Goal: Task Accomplishment & Management: Manage account settings

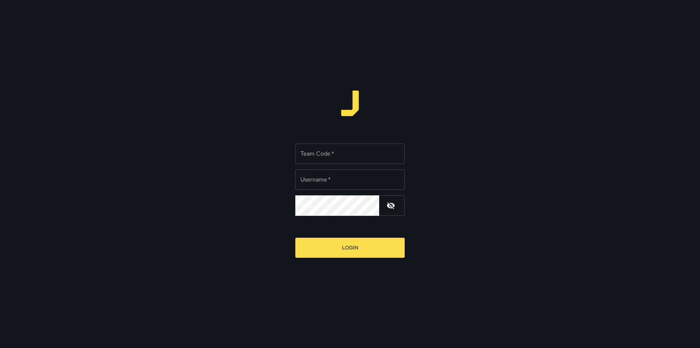
type input "*******"
click at [328, 154] on input "Team Code   *" at bounding box center [349, 153] width 109 height 20
type input "****"
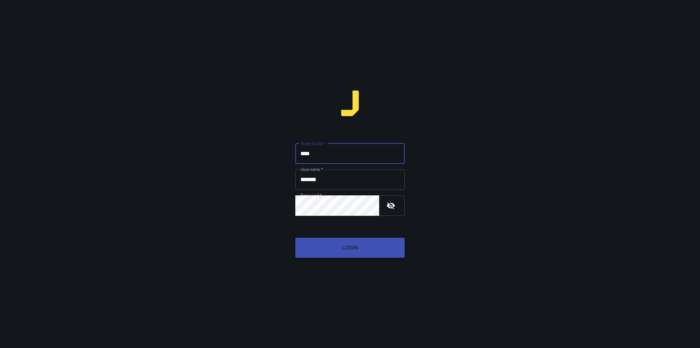
click at [360, 245] on button "Login" at bounding box center [349, 247] width 109 height 20
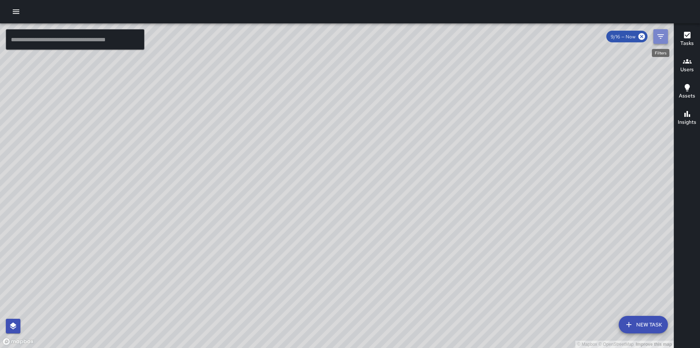
click at [654, 39] on button "Filters" at bounding box center [661, 36] width 15 height 15
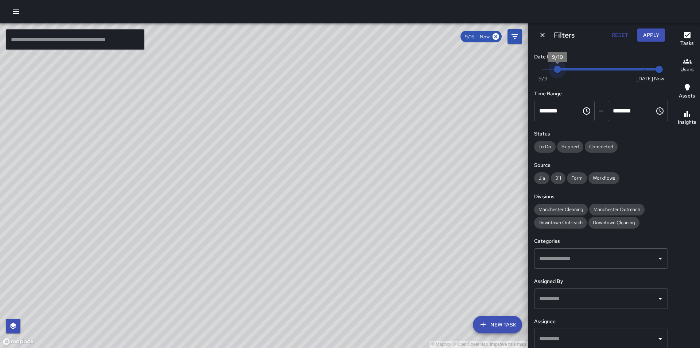
type input "*"
drag, startPoint x: 636, startPoint y: 69, endPoint x: 541, endPoint y: 76, distance: 95.1
click at [541, 73] on span "9/9" at bounding box center [542, 69] width 7 height 7
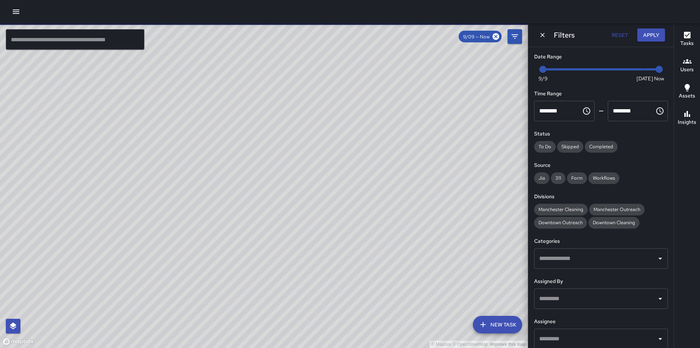
scroll to position [47, 0]
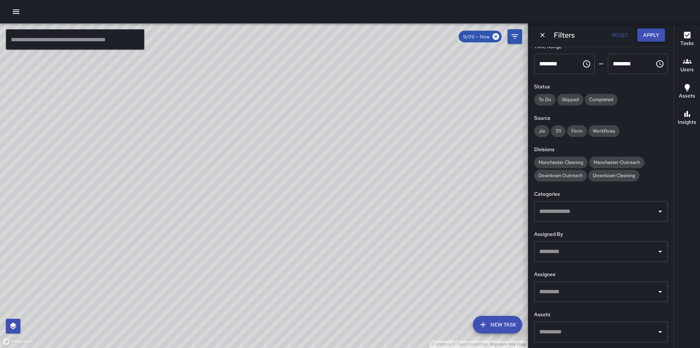
drag, startPoint x: 186, startPoint y: 88, endPoint x: 172, endPoint y: 85, distance: 14.5
click at [177, 87] on div "© Mapbox © OpenStreetMap Improve this map" at bounding box center [264, 185] width 528 height 324
click at [17, 8] on icon "button" at bounding box center [16, 11] width 9 height 9
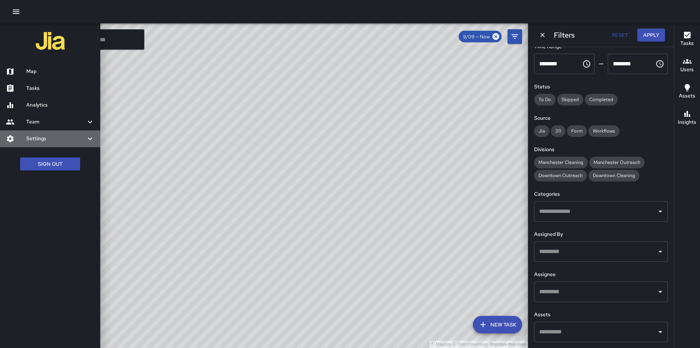
click at [84, 137] on h6 "Settings" at bounding box center [55, 139] width 59 height 8
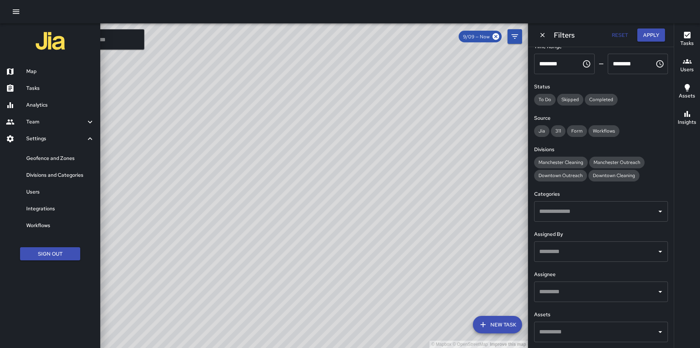
click at [55, 161] on h6 "Geofence and Zones" at bounding box center [60, 158] width 68 height 8
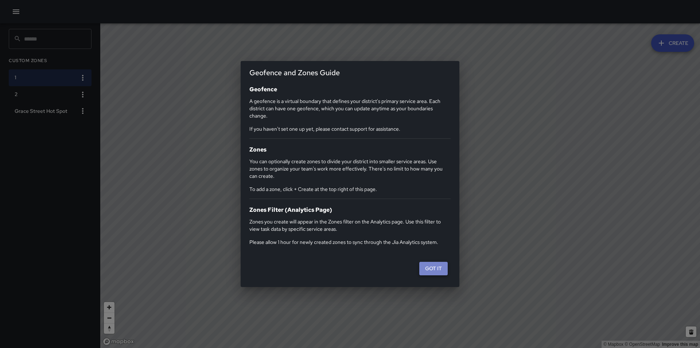
click at [433, 271] on button "Got it" at bounding box center [433, 267] width 28 height 13
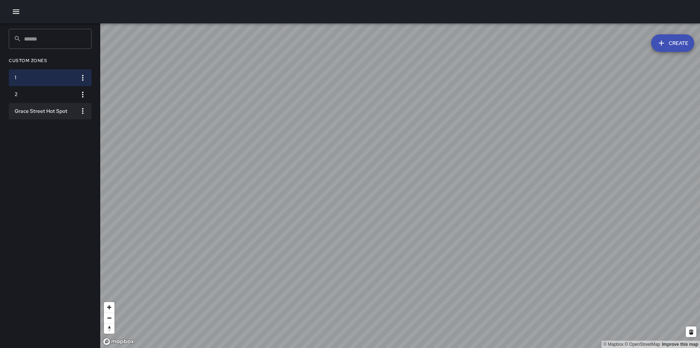
click at [68, 111] on h6 "Grace Street Hot Spot" at bounding box center [44, 111] width 59 height 8
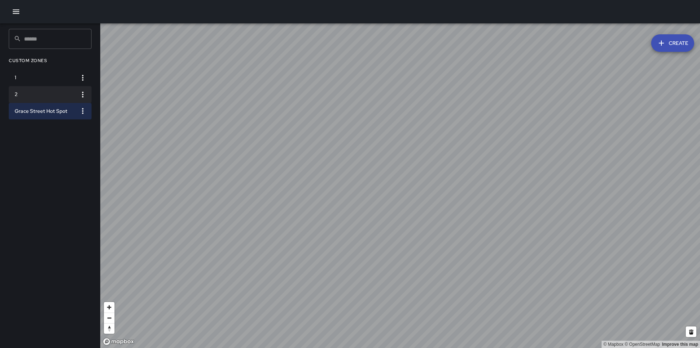
click at [49, 96] on h6 "2" at bounding box center [44, 94] width 59 height 8
click at [81, 95] on icon "button" at bounding box center [82, 94] width 9 height 9
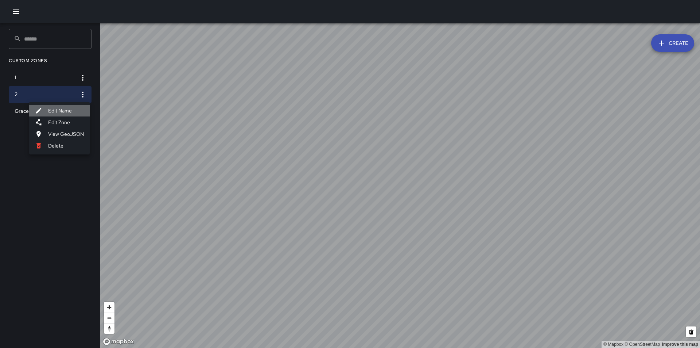
click at [69, 110] on li "Edit Name" at bounding box center [59, 111] width 61 height 12
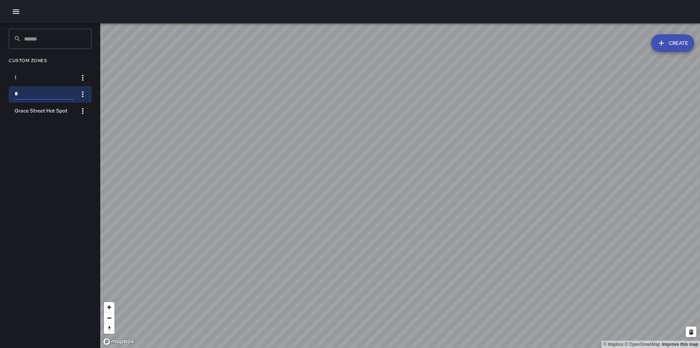
click at [31, 94] on input "*" at bounding box center [44, 94] width 59 height 11
type input "**********"
click at [83, 78] on icon "button" at bounding box center [82, 78] width 1 height 6
click at [71, 92] on li "Edit Name" at bounding box center [59, 94] width 61 height 12
click at [57, 76] on input "*" at bounding box center [44, 77] width 59 height 11
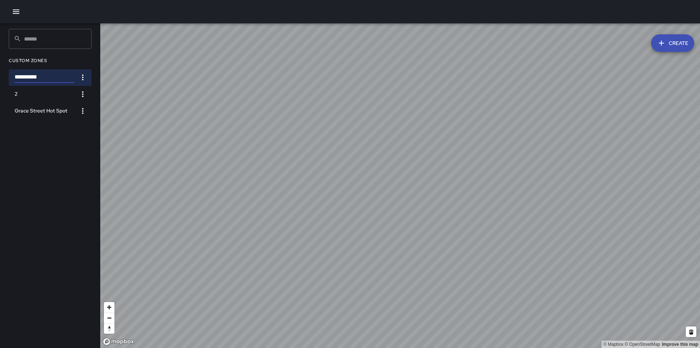
type input "**********"
click at [64, 131] on div "**********" at bounding box center [50, 185] width 100 height 324
click at [72, 93] on h6 "2" at bounding box center [44, 94] width 59 height 8
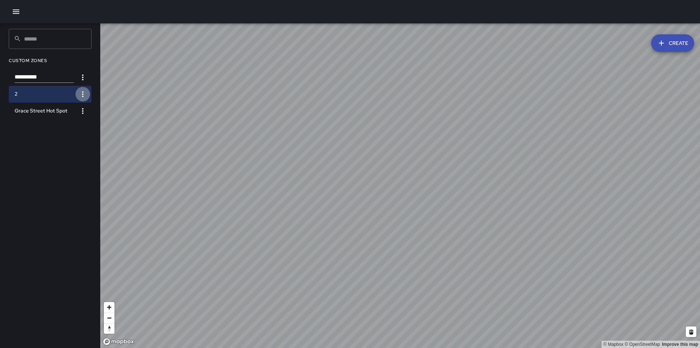
click at [87, 94] on icon "button" at bounding box center [82, 94] width 9 height 9
click at [81, 109] on li "Edit Name" at bounding box center [59, 110] width 61 height 12
click at [63, 131] on div "​ ​ Custom Zones 1 * Grace Street Hot Spot" at bounding box center [50, 185] width 100 height 324
click at [89, 77] on button "button" at bounding box center [82, 77] width 15 height 15
click at [61, 97] on li "Edit Name" at bounding box center [59, 94] width 61 height 12
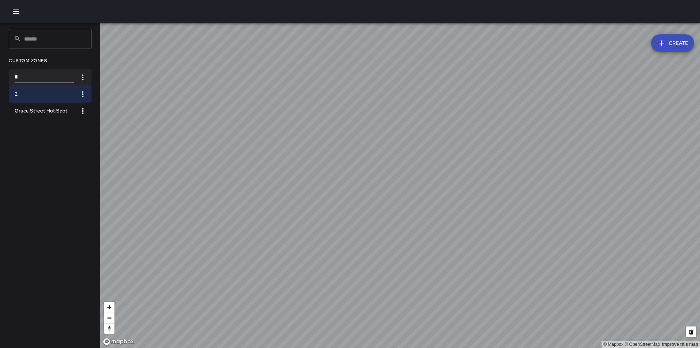
click at [24, 76] on input "*" at bounding box center [44, 77] width 59 height 11
type input "**********"
click at [62, 90] on h6 "2" at bounding box center [44, 94] width 59 height 8
click at [85, 92] on icon "button" at bounding box center [82, 94] width 9 height 9
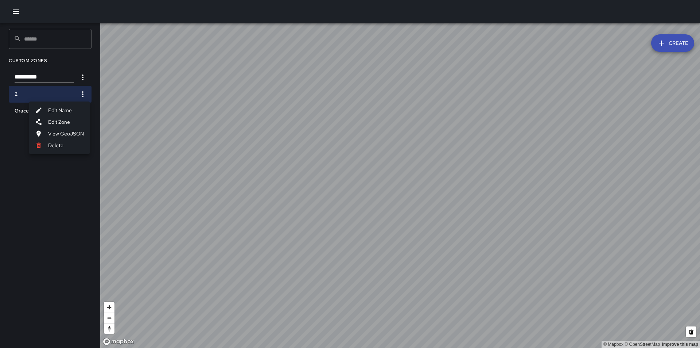
click at [74, 111] on li "Edit Name" at bounding box center [59, 110] width 61 height 12
click at [35, 92] on input "*" at bounding box center [44, 94] width 59 height 11
click at [81, 80] on icon "button" at bounding box center [82, 77] width 9 height 9
click at [72, 90] on li "Edit Name" at bounding box center [59, 94] width 61 height 12
click at [37, 77] on input "*" at bounding box center [44, 77] width 59 height 11
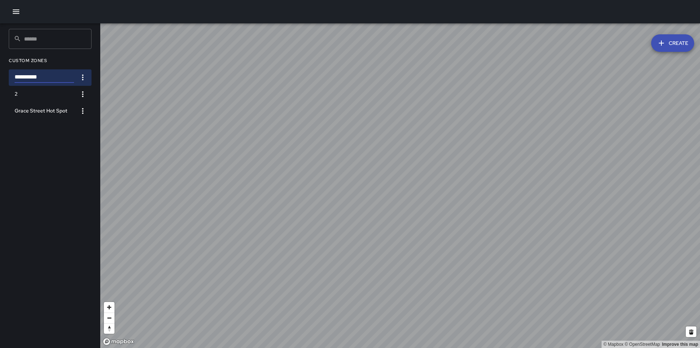
type input "**********"
click at [85, 77] on icon "button" at bounding box center [82, 77] width 9 height 9
click at [82, 69] on div at bounding box center [350, 174] width 700 height 348
click at [59, 150] on div "**********" at bounding box center [50, 185] width 100 height 324
click at [59, 143] on div "**********" at bounding box center [50, 185] width 100 height 324
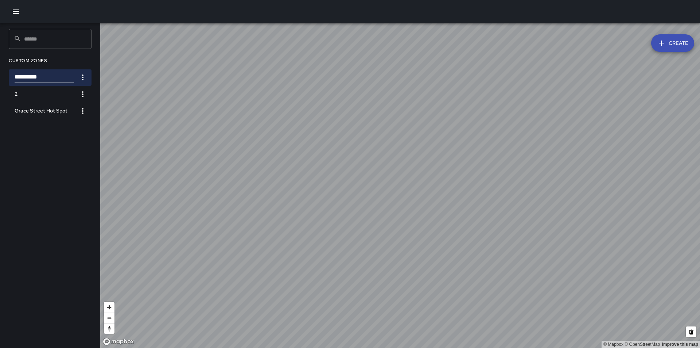
click at [61, 143] on div "**********" at bounding box center [50, 185] width 100 height 324
click at [57, 92] on h6 "2" at bounding box center [44, 94] width 59 height 8
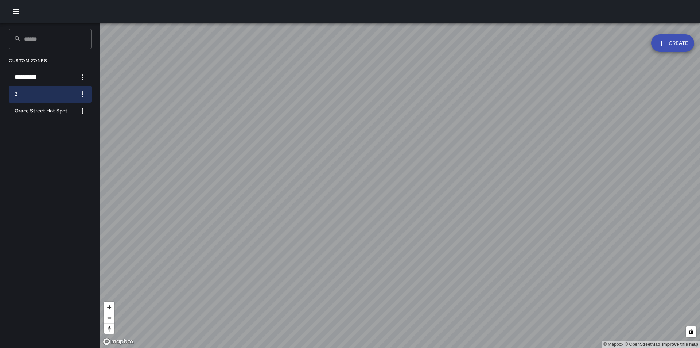
click at [81, 92] on icon "button" at bounding box center [82, 94] width 9 height 9
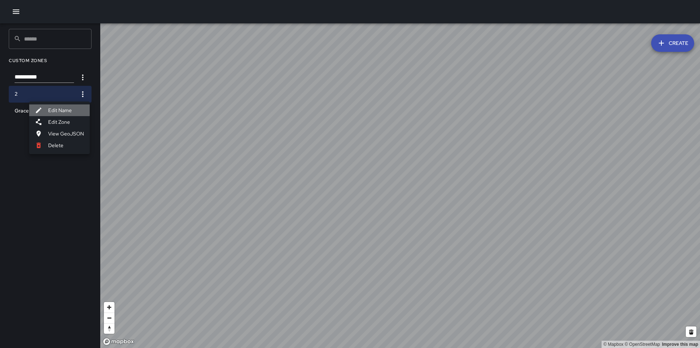
click at [73, 108] on li "Edit Name" at bounding box center [59, 110] width 61 height 12
click at [36, 140] on div "​ ​ Custom Zones 1 * Grace Street Hot Spot" at bounding box center [50, 185] width 100 height 324
click at [79, 64] on li "Custom Zones" at bounding box center [50, 61] width 83 height 18
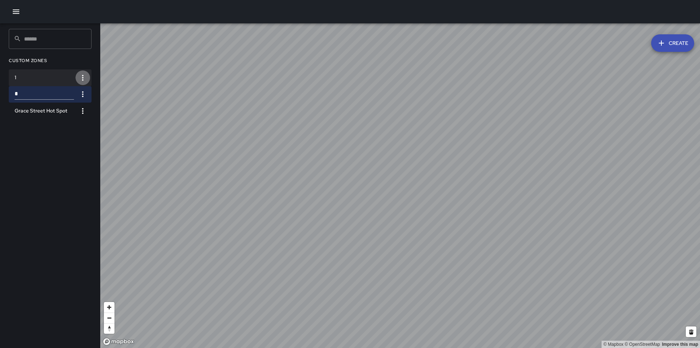
click at [84, 77] on icon "button" at bounding box center [82, 77] width 9 height 9
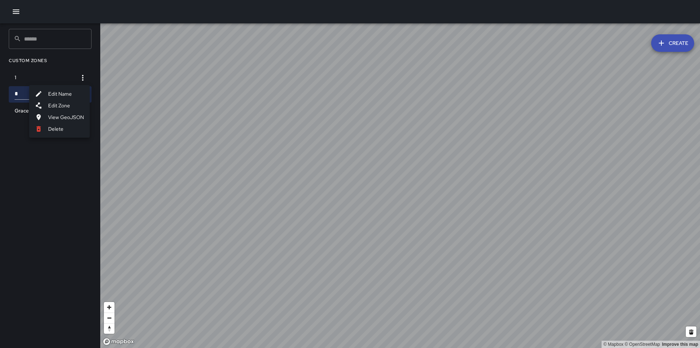
click at [49, 148] on div at bounding box center [350, 174] width 700 height 348
click at [18, 8] on icon "button" at bounding box center [16, 11] width 9 height 9
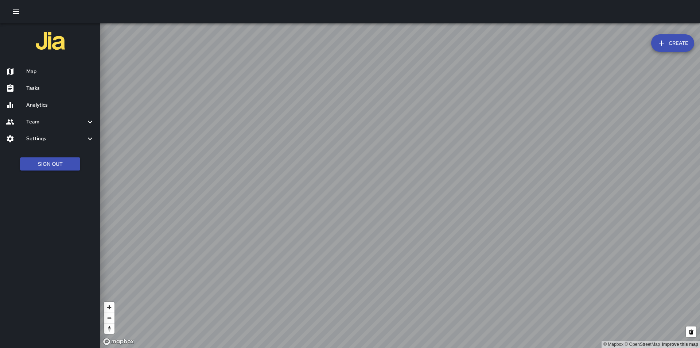
click at [35, 121] on h6 "Team" at bounding box center [55, 122] width 59 height 8
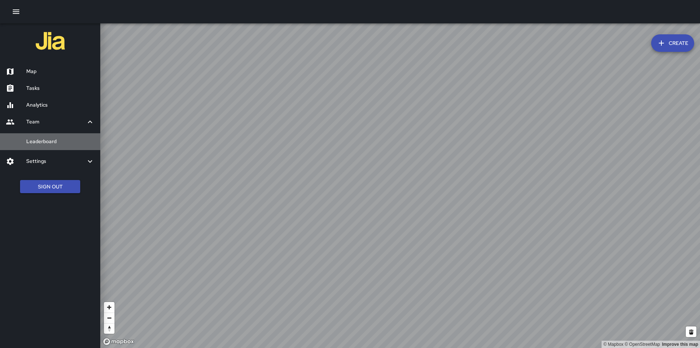
click at [43, 140] on h6 "Leaderboard" at bounding box center [60, 141] width 68 height 8
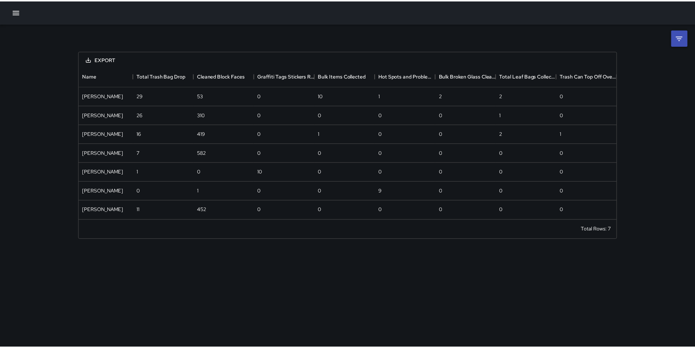
scroll to position [148, 536]
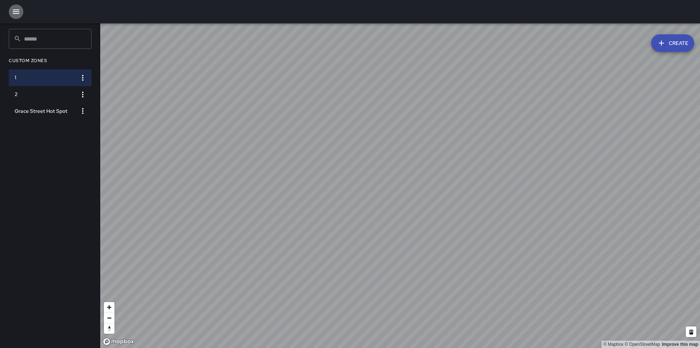
click at [18, 11] on icon "button" at bounding box center [16, 11] width 9 height 9
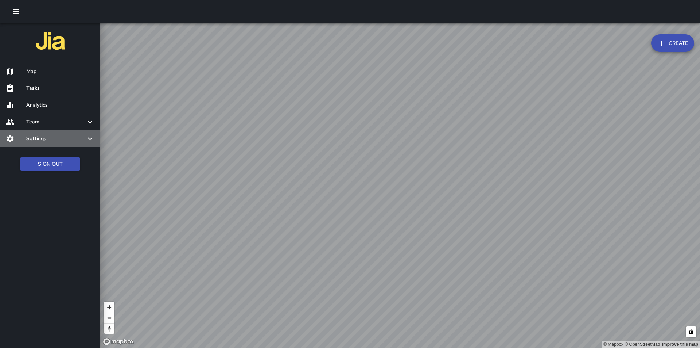
click at [81, 139] on h6 "Settings" at bounding box center [55, 139] width 59 height 8
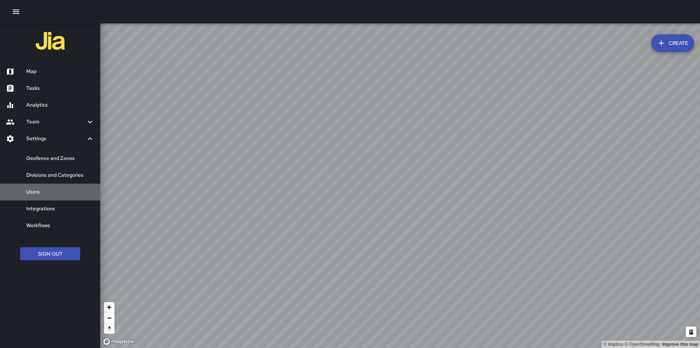
click at [58, 190] on h6 "Users" at bounding box center [60, 192] width 68 height 8
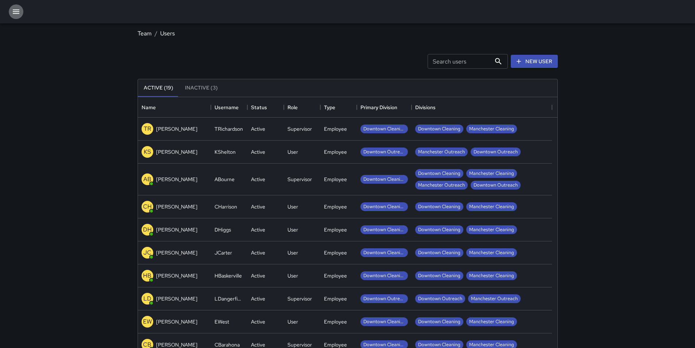
click at [21, 15] on button "button" at bounding box center [16, 11] width 15 height 15
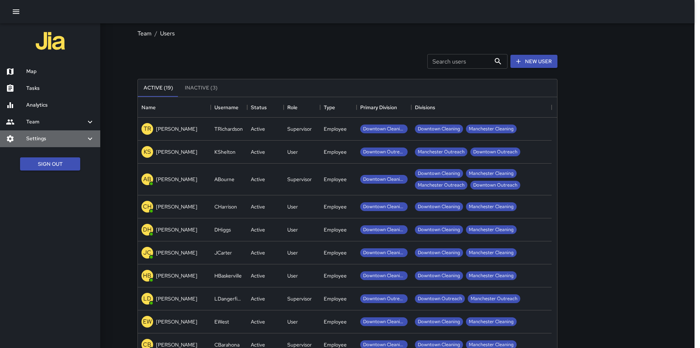
click at [79, 140] on h6 "Settings" at bounding box center [55, 139] width 59 height 8
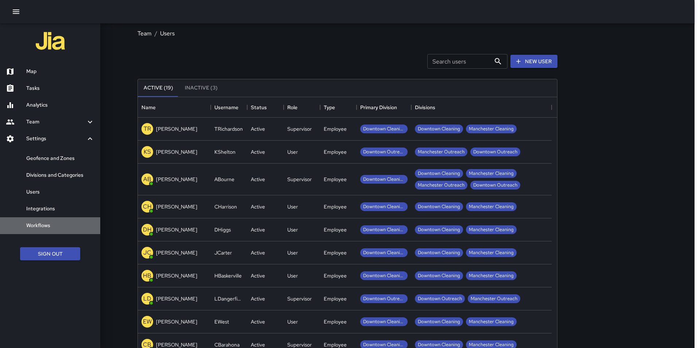
click at [43, 222] on h6 "Workflows" at bounding box center [60, 225] width 68 height 8
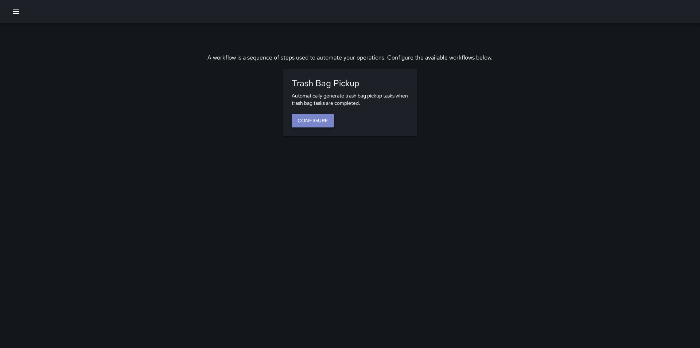
click at [310, 124] on link "Configure" at bounding box center [313, 120] width 42 height 13
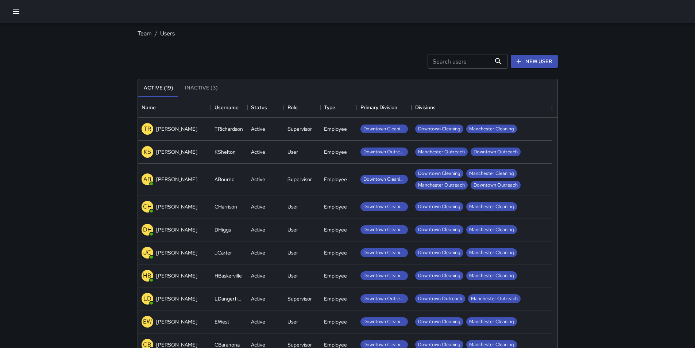
scroll to position [323, 414]
click at [212, 65] on div "Search users Search users New User" at bounding box center [347, 61] width 423 height 38
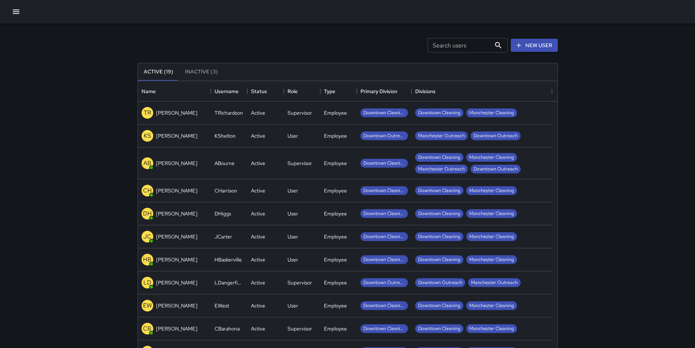
scroll to position [11, 0]
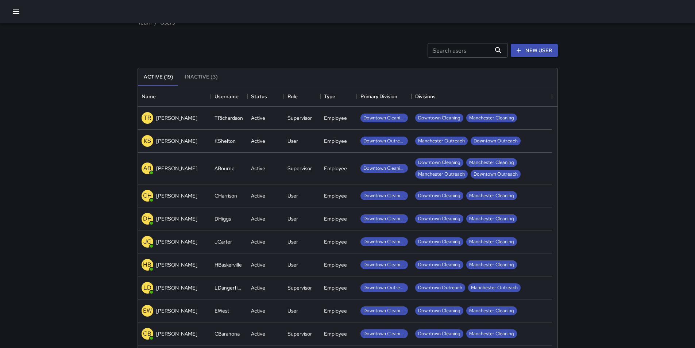
click at [201, 75] on button "Inactive (3)" at bounding box center [201, 77] width 44 height 18
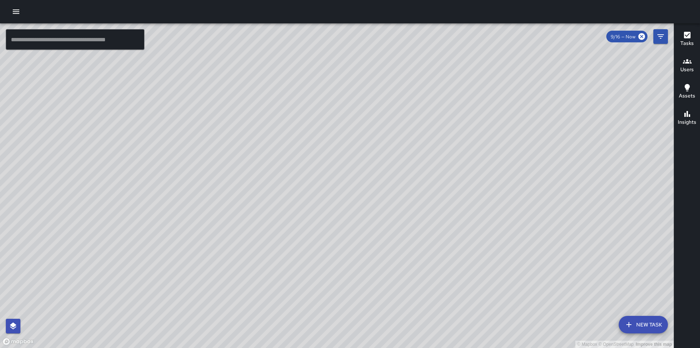
drag, startPoint x: 497, startPoint y: 154, endPoint x: 406, endPoint y: 19, distance: 162.8
click at [406, 19] on div at bounding box center [350, 11] width 700 height 23
click at [664, 34] on icon "Filters" at bounding box center [660, 36] width 9 height 9
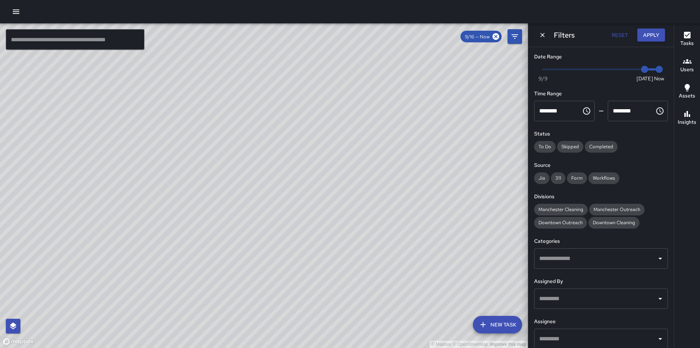
click at [12, 14] on icon "button" at bounding box center [16, 11] width 9 height 9
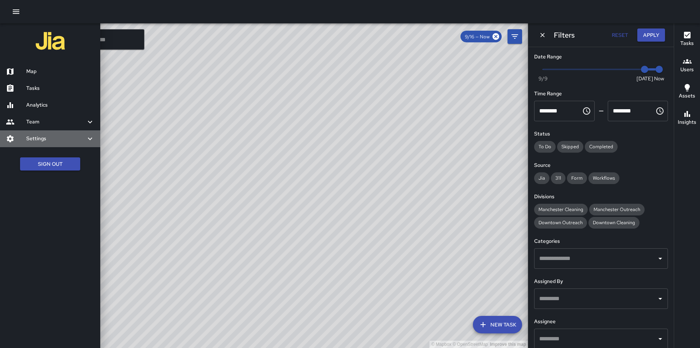
click at [42, 136] on h6 "Settings" at bounding box center [55, 139] width 59 height 8
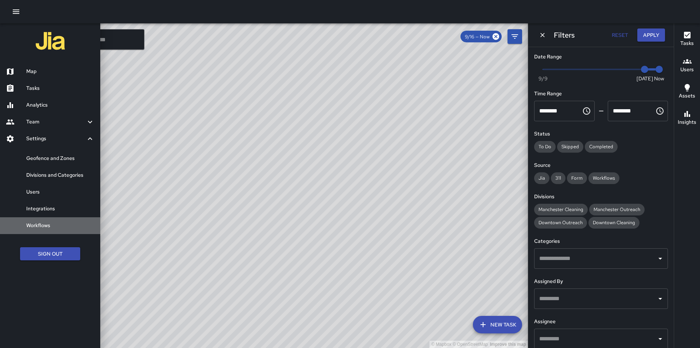
click at [54, 220] on div "Workflows" at bounding box center [50, 225] width 100 height 17
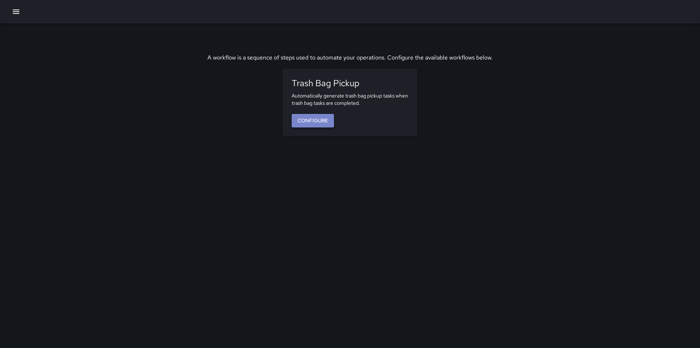
click at [314, 120] on link "Configure" at bounding box center [313, 120] width 42 height 13
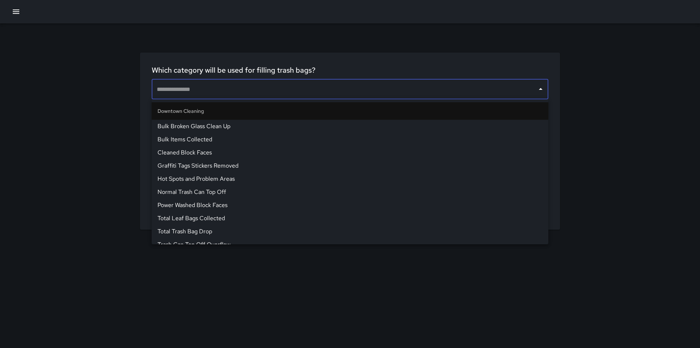
click at [311, 89] on input "text" at bounding box center [344, 89] width 379 height 14
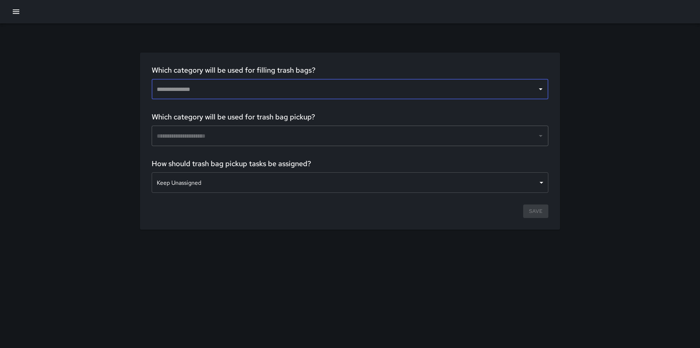
click at [311, 89] on input "text" at bounding box center [344, 89] width 379 height 14
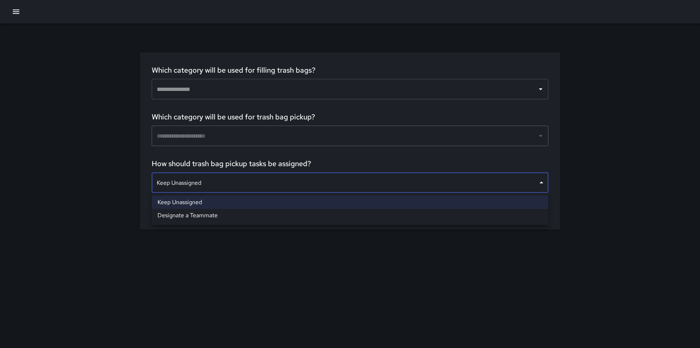
click at [300, 190] on body "**********" at bounding box center [350, 174] width 700 height 348
click at [297, 185] on div at bounding box center [350, 174] width 700 height 348
click at [296, 181] on body "**********" at bounding box center [350, 174] width 700 height 348
drag, startPoint x: 255, startPoint y: 207, endPoint x: 255, endPoint y: 216, distance: 9.1
click at [255, 216] on ul "Keep Unassigned Designate a Teammate" at bounding box center [350, 209] width 397 height 32
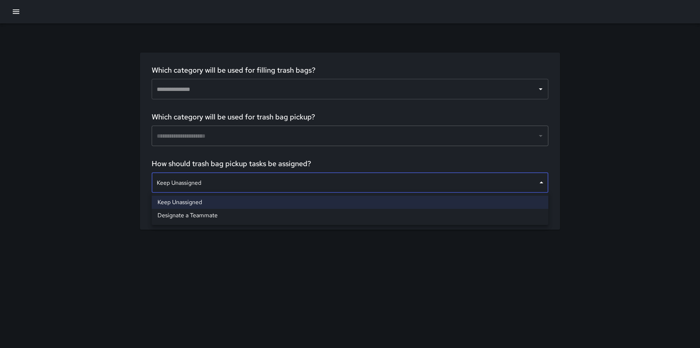
click at [255, 216] on li "Designate a Teammate" at bounding box center [350, 215] width 397 height 13
type input "**********"
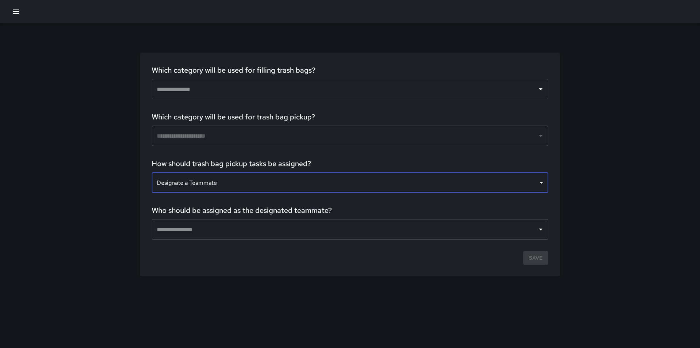
click at [258, 227] on input "text" at bounding box center [344, 229] width 379 height 14
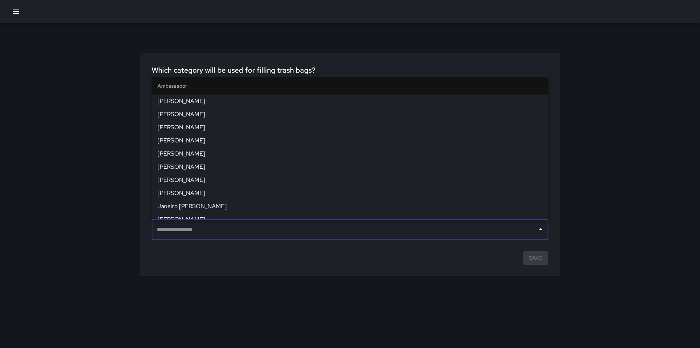
click at [258, 227] on input "text" at bounding box center [344, 229] width 379 height 14
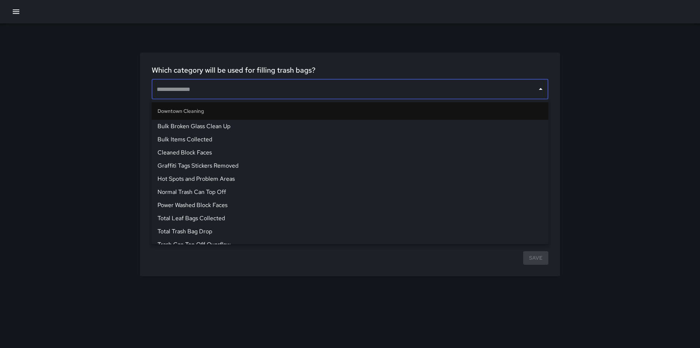
click at [245, 85] on input "text" at bounding box center [344, 89] width 379 height 14
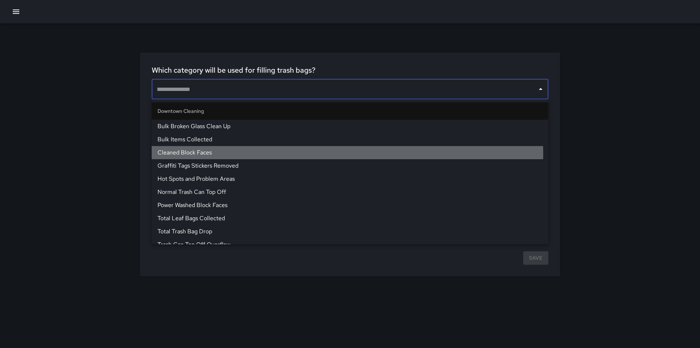
click at [250, 155] on span "Cleaned Block Faces" at bounding box center [350, 152] width 385 height 9
type input "**********"
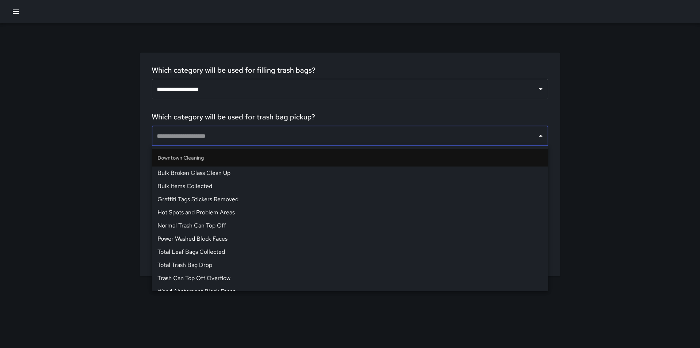
click at [249, 132] on input "text" at bounding box center [344, 136] width 379 height 14
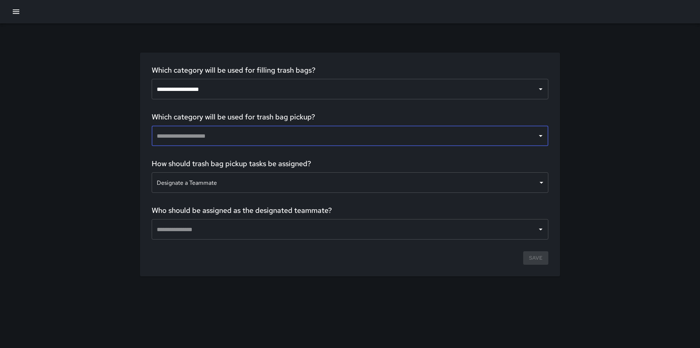
click at [249, 132] on input "text" at bounding box center [344, 136] width 379 height 14
click at [243, 80] on div "**********" at bounding box center [350, 89] width 397 height 20
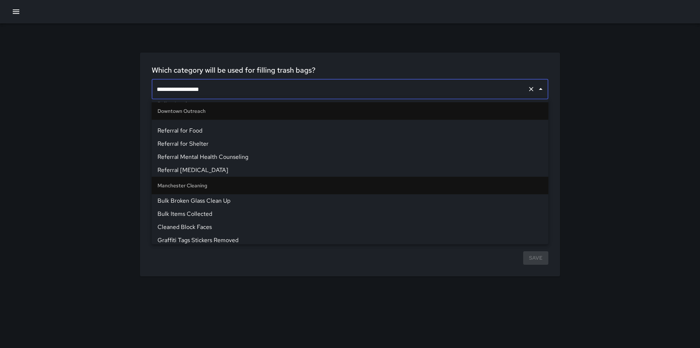
scroll to position [438, 0]
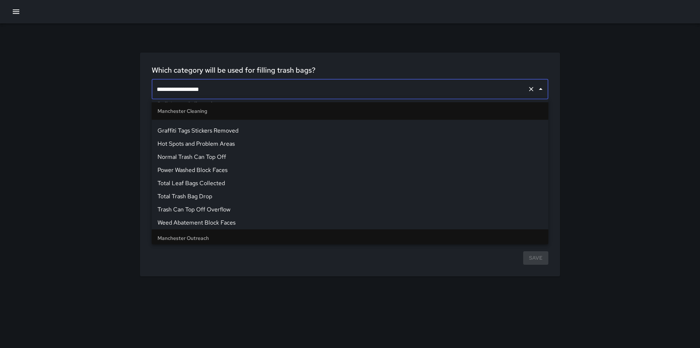
click at [323, 55] on div "**********" at bounding box center [350, 165] width 420 height 224
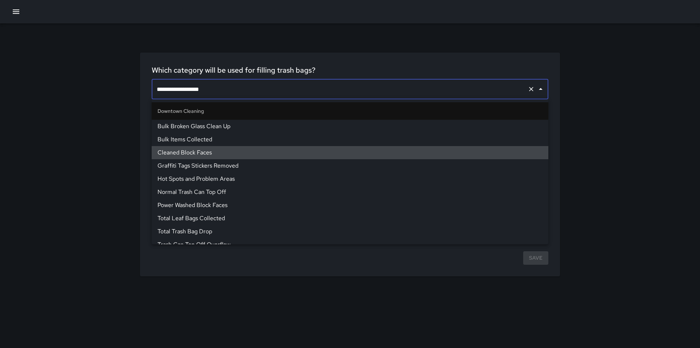
click at [271, 92] on input "**********" at bounding box center [340, 89] width 370 height 14
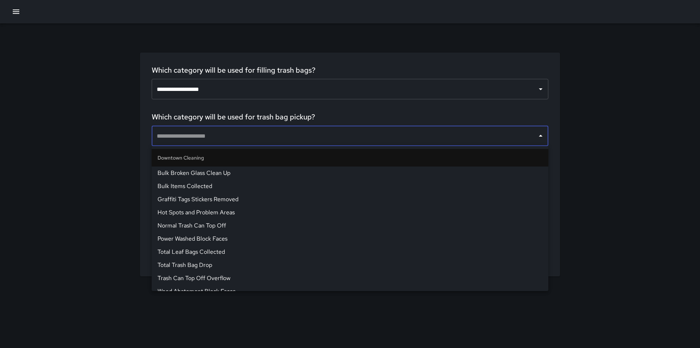
click at [324, 140] on input "text" at bounding box center [344, 136] width 379 height 14
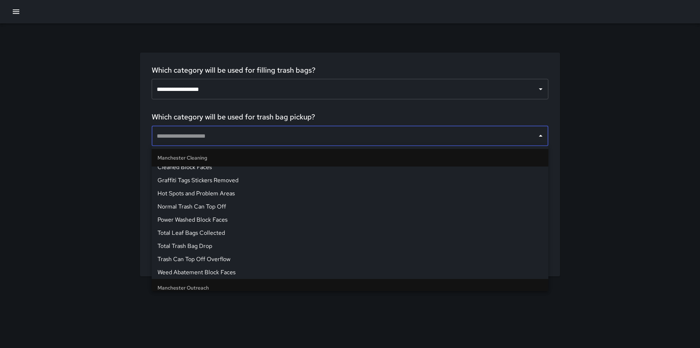
scroll to position [361, 0]
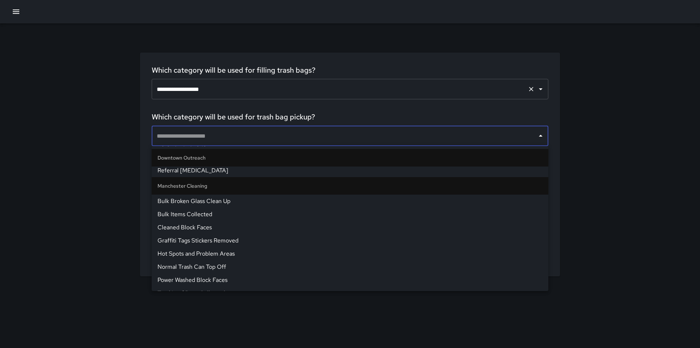
click at [248, 90] on input "**********" at bounding box center [340, 89] width 370 height 14
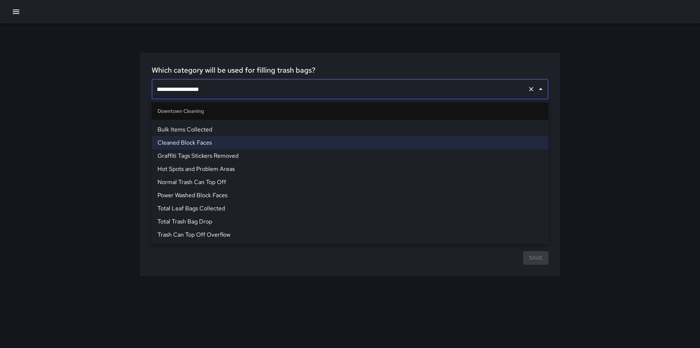
scroll to position [0, 0]
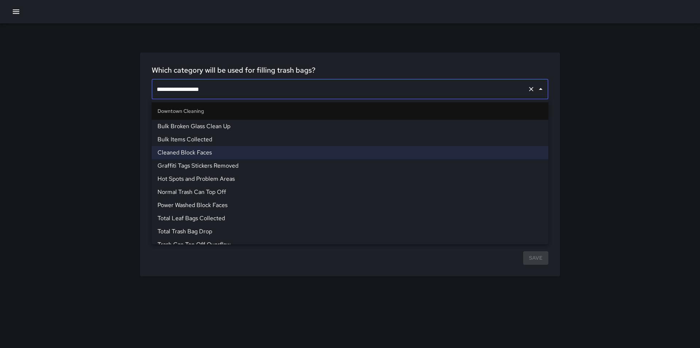
click at [254, 87] on input "**********" at bounding box center [340, 89] width 370 height 14
click at [535, 86] on icon "Clear" at bounding box center [531, 88] width 7 height 7
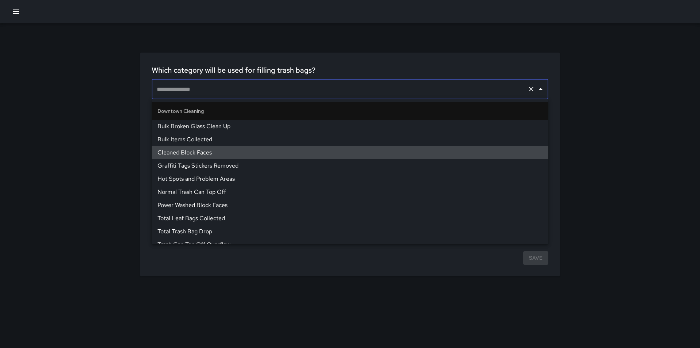
click at [490, 86] on input "text" at bounding box center [340, 89] width 370 height 14
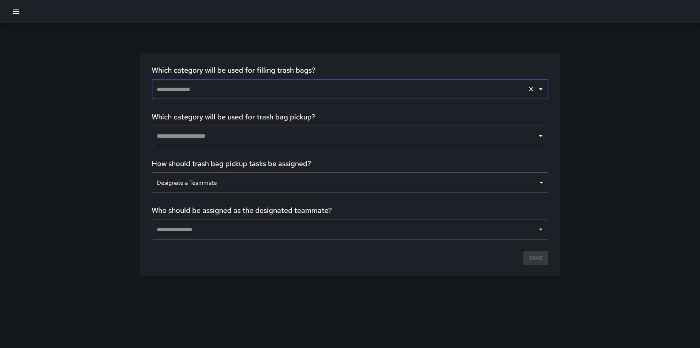
click at [480, 90] on input "text" at bounding box center [340, 89] width 370 height 14
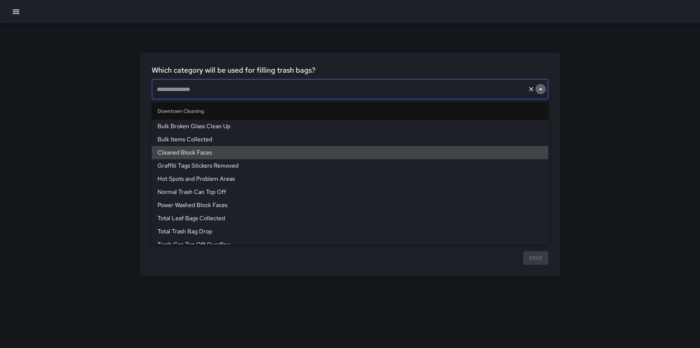
click at [542, 90] on icon "Close" at bounding box center [541, 89] width 4 height 2
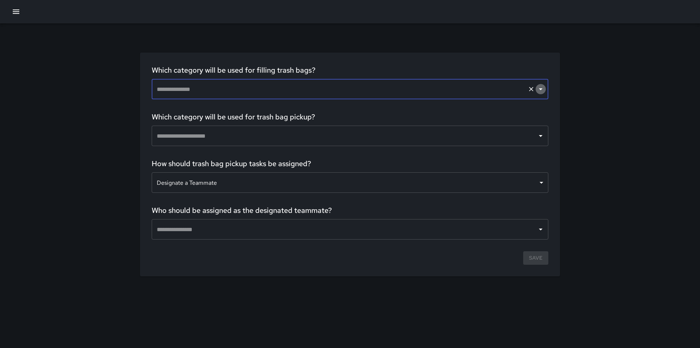
click at [541, 90] on icon "Open" at bounding box center [540, 89] width 9 height 9
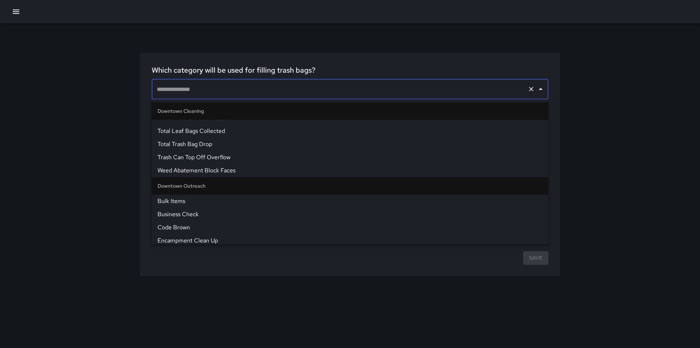
scroll to position [109, 0]
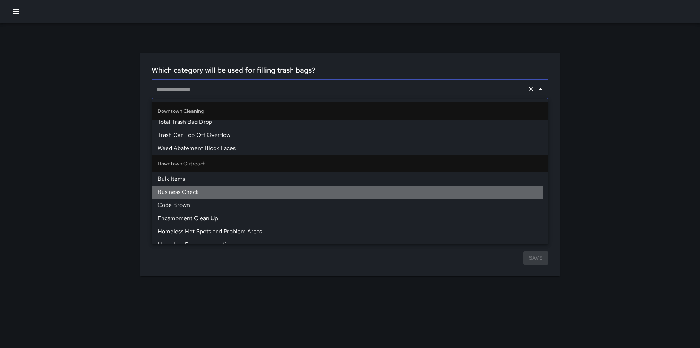
click at [251, 194] on span "Business Check" at bounding box center [350, 191] width 385 height 9
type input "**********"
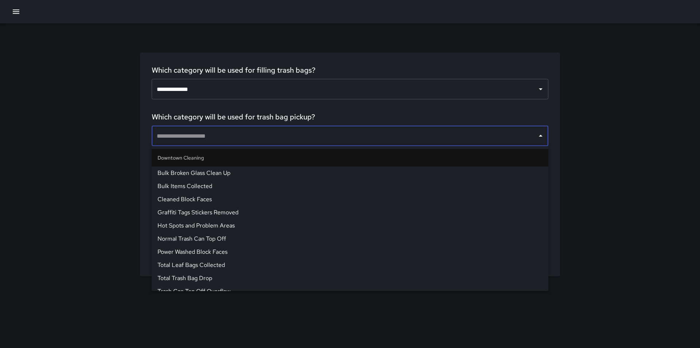
click at [248, 135] on input "text" at bounding box center [344, 136] width 379 height 14
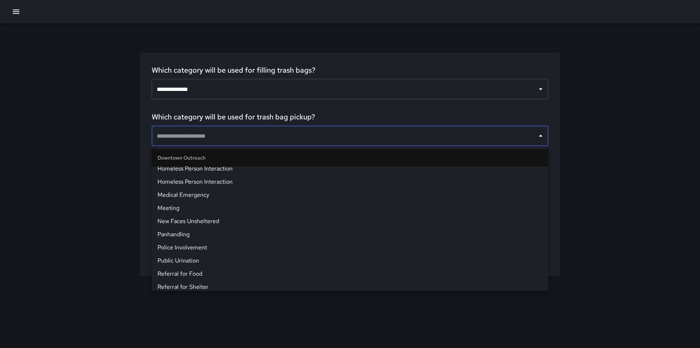
scroll to position [255, 0]
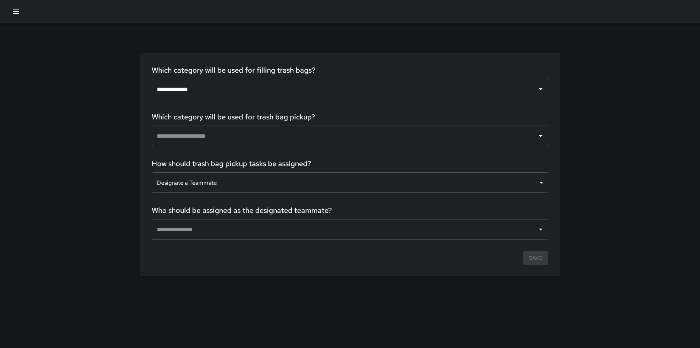
click at [318, 114] on h6 "Which category will be used for trash bag pickup?" at bounding box center [350, 118] width 397 height 15
click at [18, 11] on icon "button" at bounding box center [16, 11] width 7 height 4
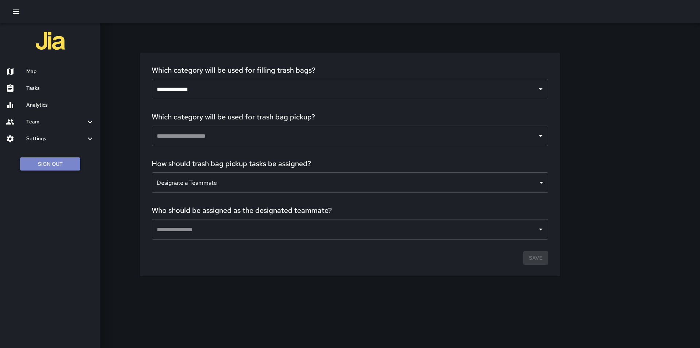
click at [37, 158] on button "Sign Out" at bounding box center [50, 163] width 60 height 13
